Goal: Navigation & Orientation: Find specific page/section

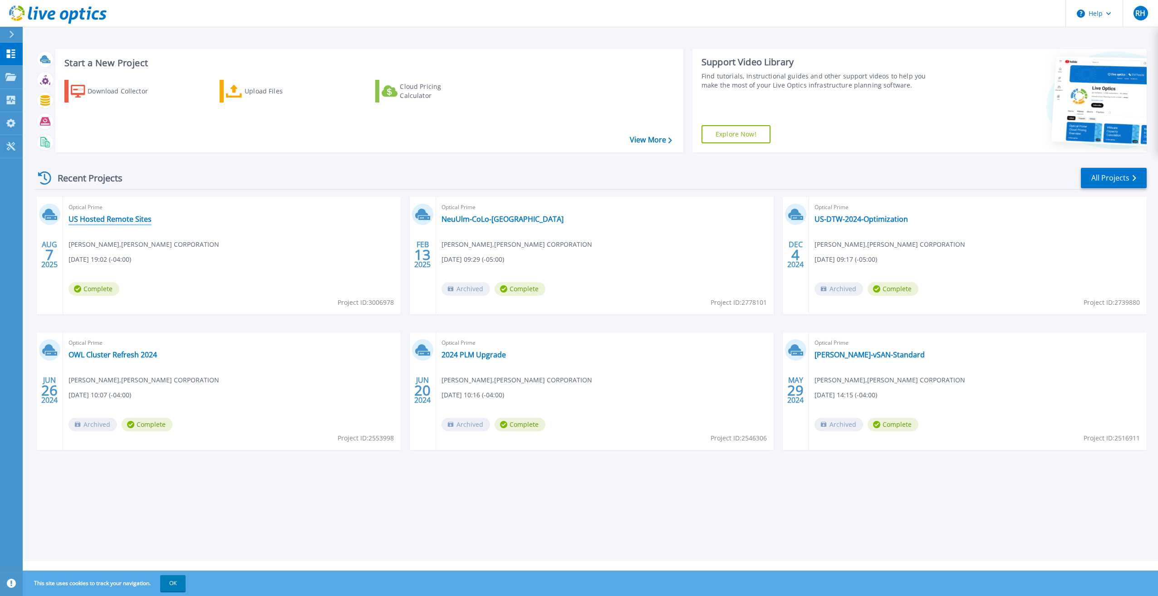
click at [101, 220] on link "US Hosted Remote Sites" at bounding box center [110, 219] width 83 height 9
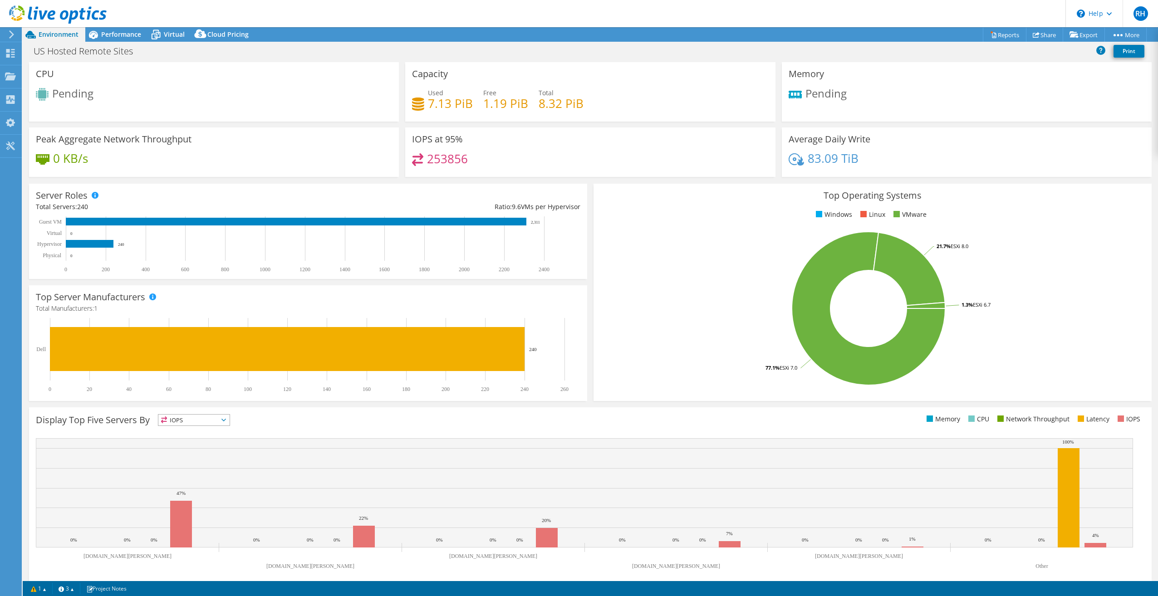
select select "USD"
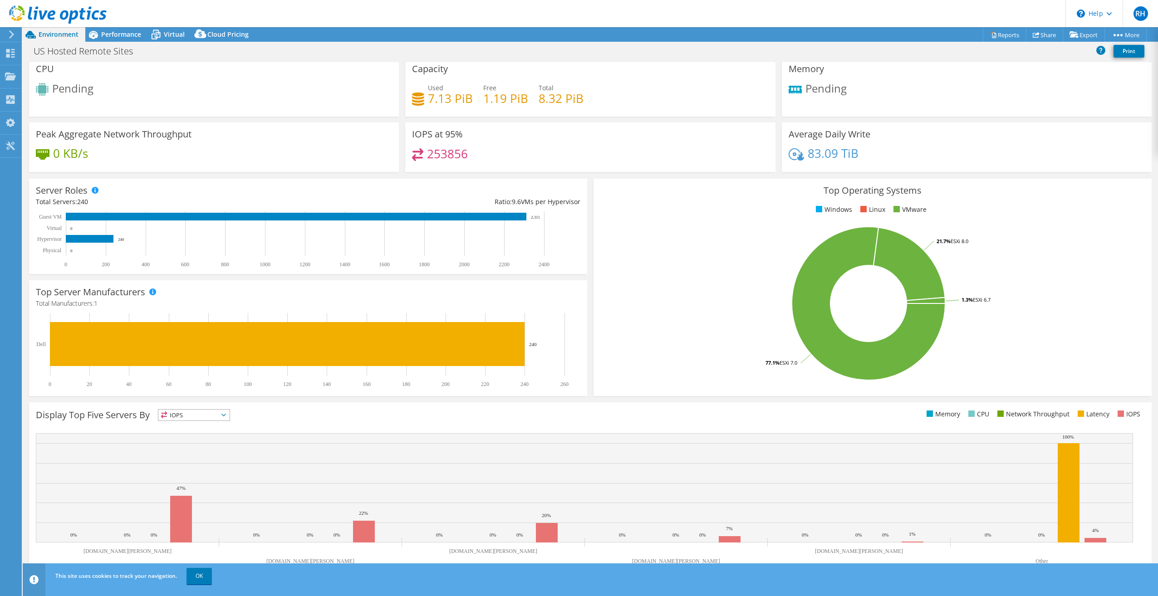
scroll to position [9, 0]
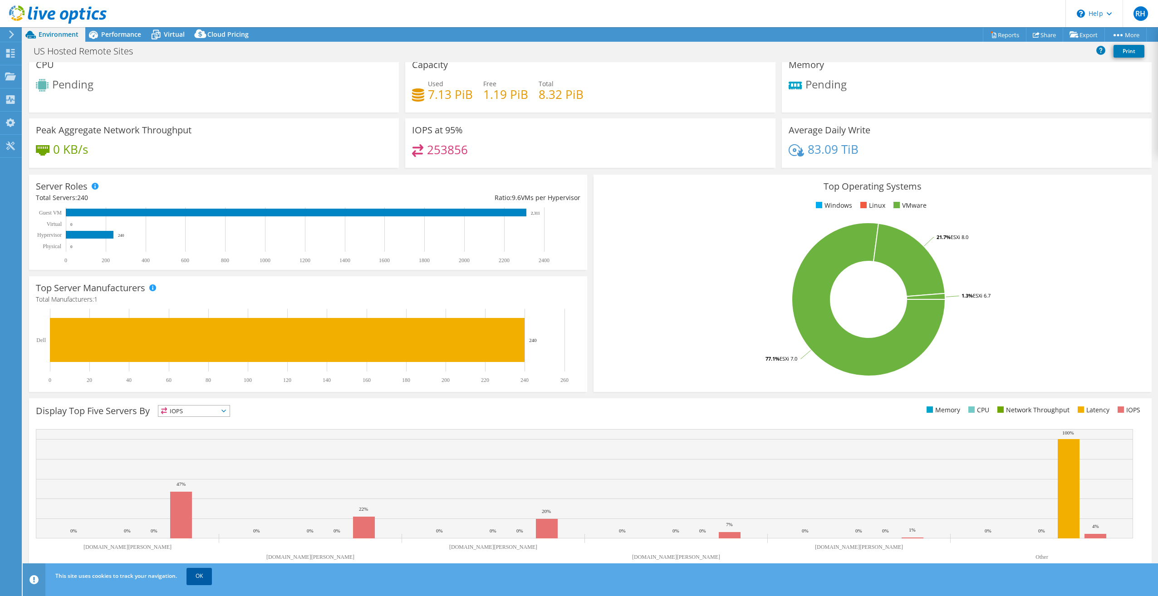
click at [200, 581] on link "OK" at bounding box center [198, 576] width 25 height 16
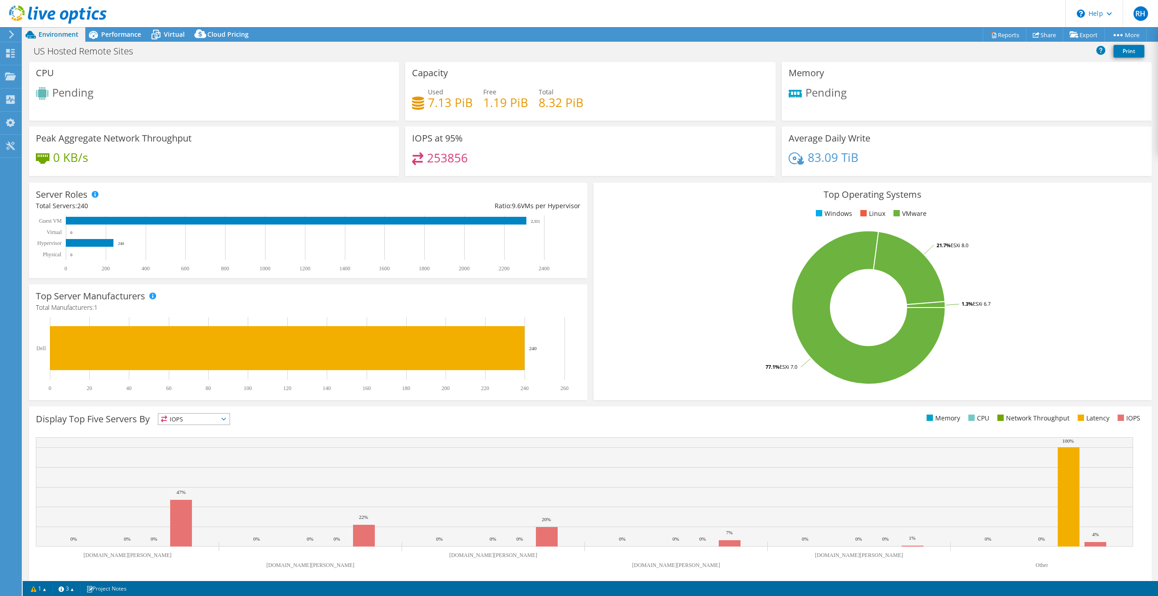
scroll to position [0, 0]
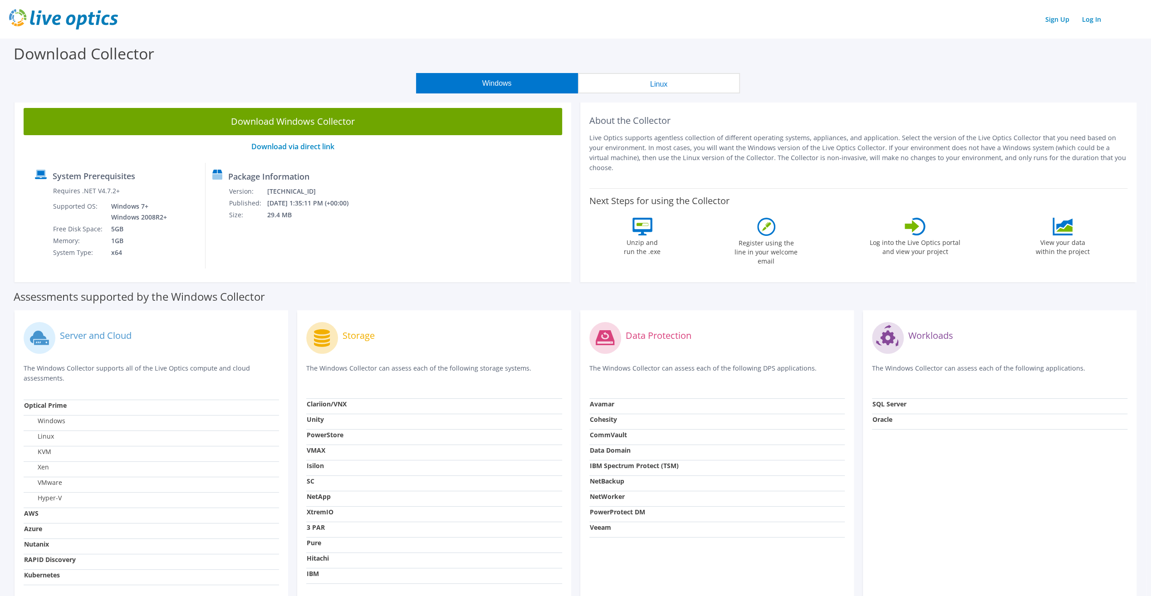
click at [1082, 65] on div "Download Collector" at bounding box center [576, 56] width 1142 height 34
click at [1090, 20] on link "Log In" at bounding box center [1091, 19] width 28 height 13
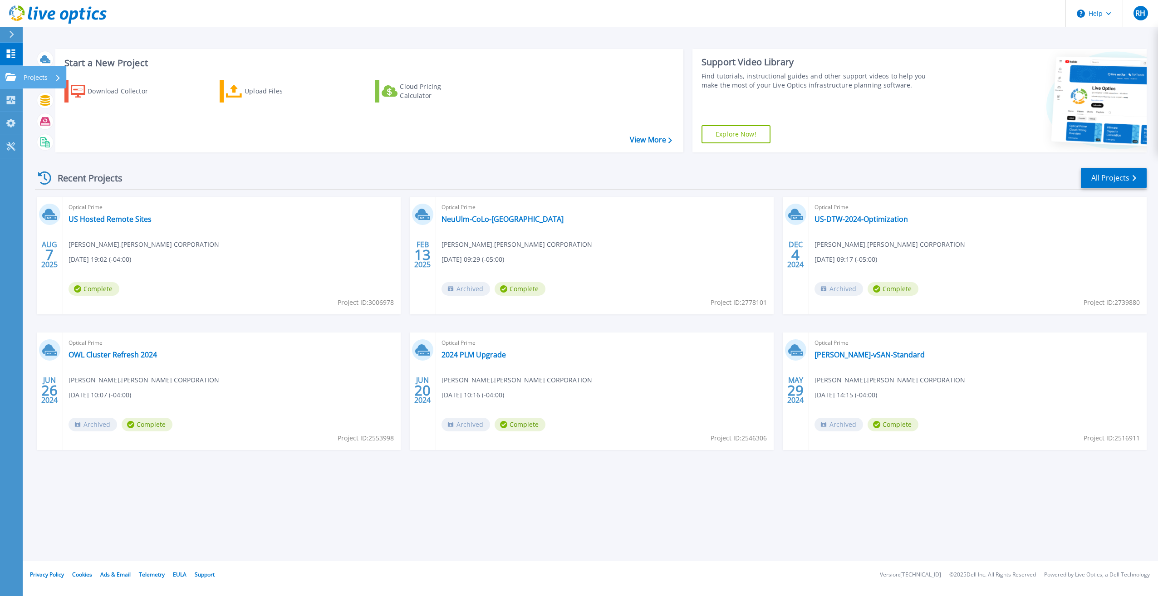
click at [19, 74] on link "Projects Projects" at bounding box center [11, 77] width 23 height 23
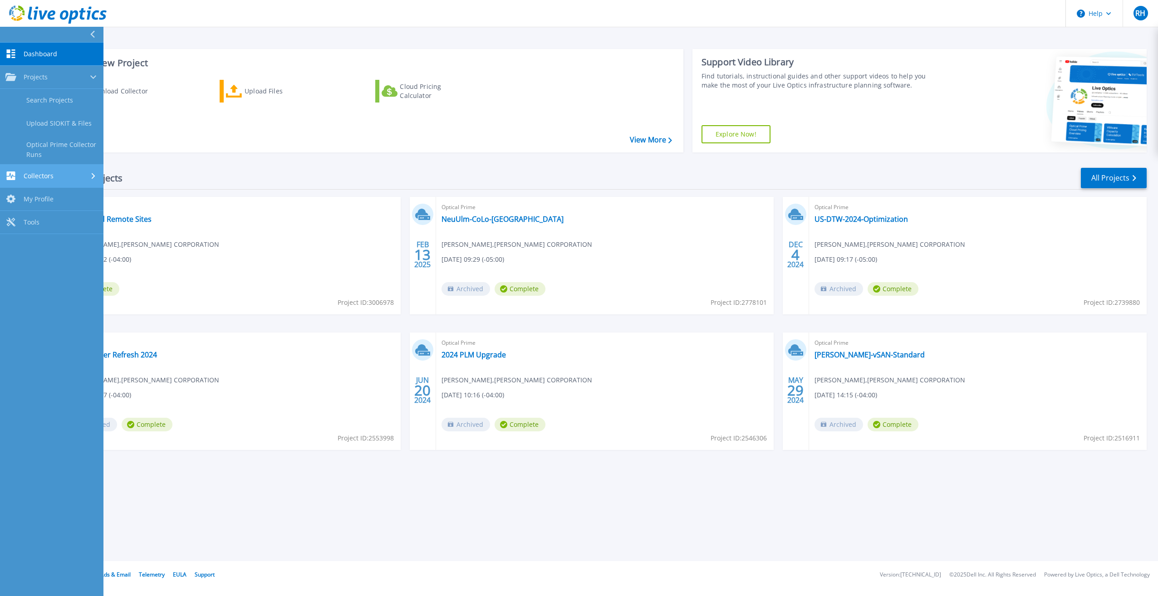
click at [65, 176] on div "Collectors" at bounding box center [51, 175] width 93 height 9
click at [635, 171] on div "Recent Projects All Projects" at bounding box center [591, 178] width 1112 height 23
